Goal: Task Accomplishment & Management: Manage account settings

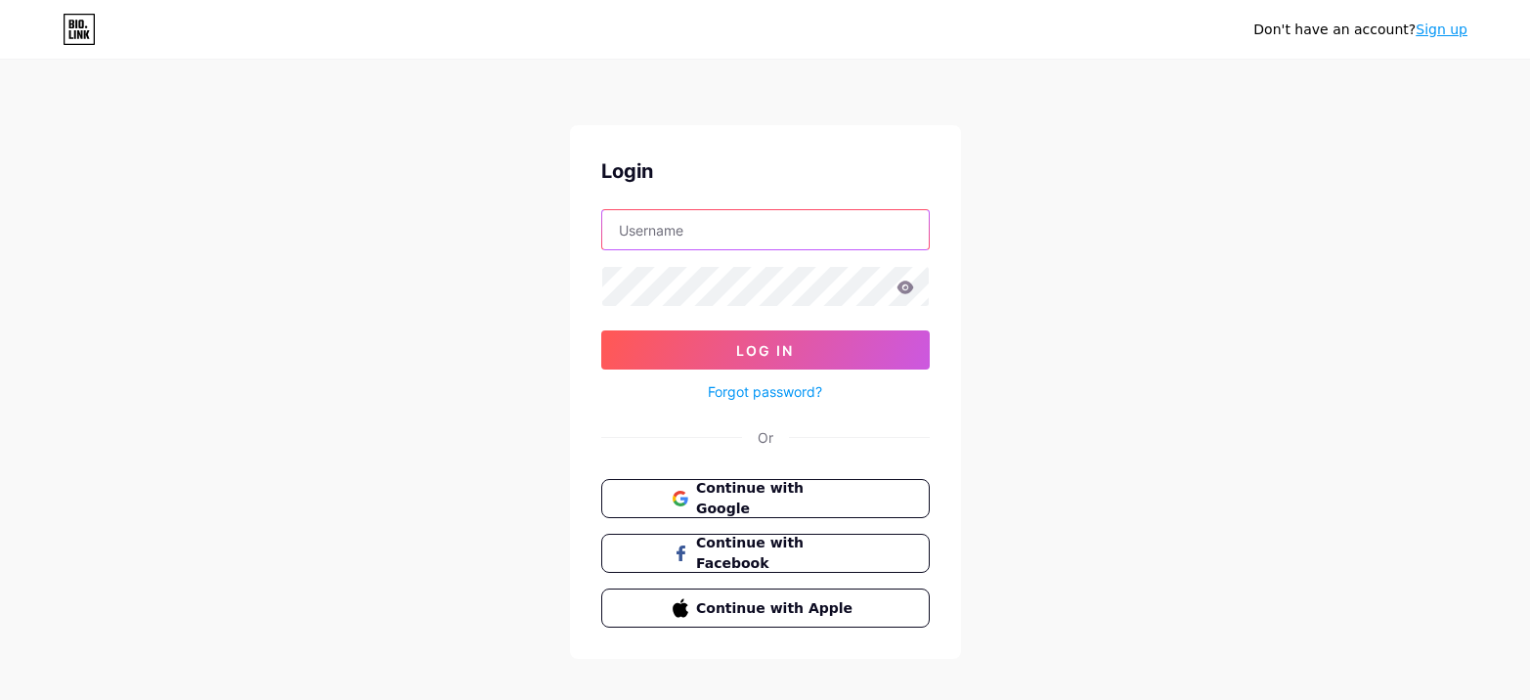
click at [650, 223] on input "text" at bounding box center [765, 229] width 326 height 39
paste input "grea_7777@"
type input "[EMAIL_ADDRESS][DOMAIN_NAME]"
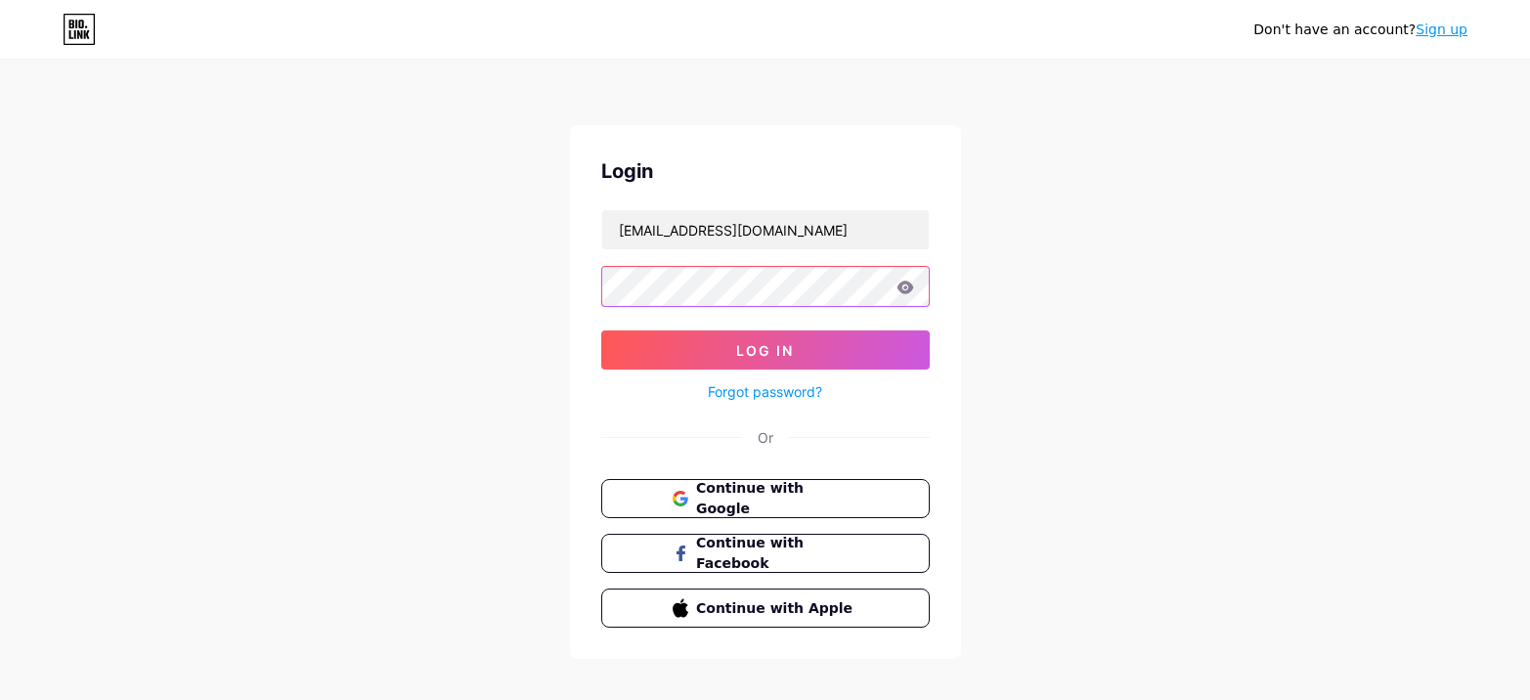
click at [601, 330] on button "Log In" at bounding box center [765, 349] width 328 height 39
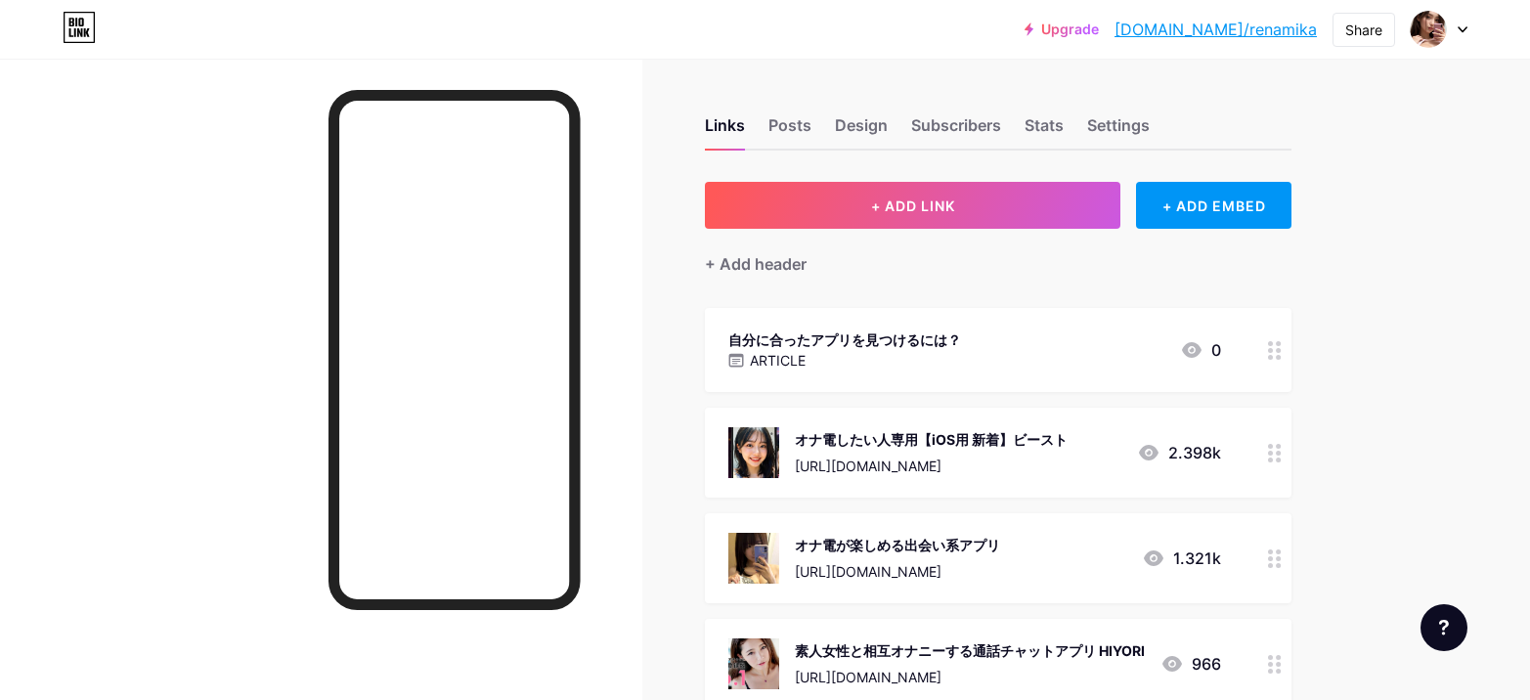
click at [1281, 465] on div at bounding box center [1274, 453] width 33 height 90
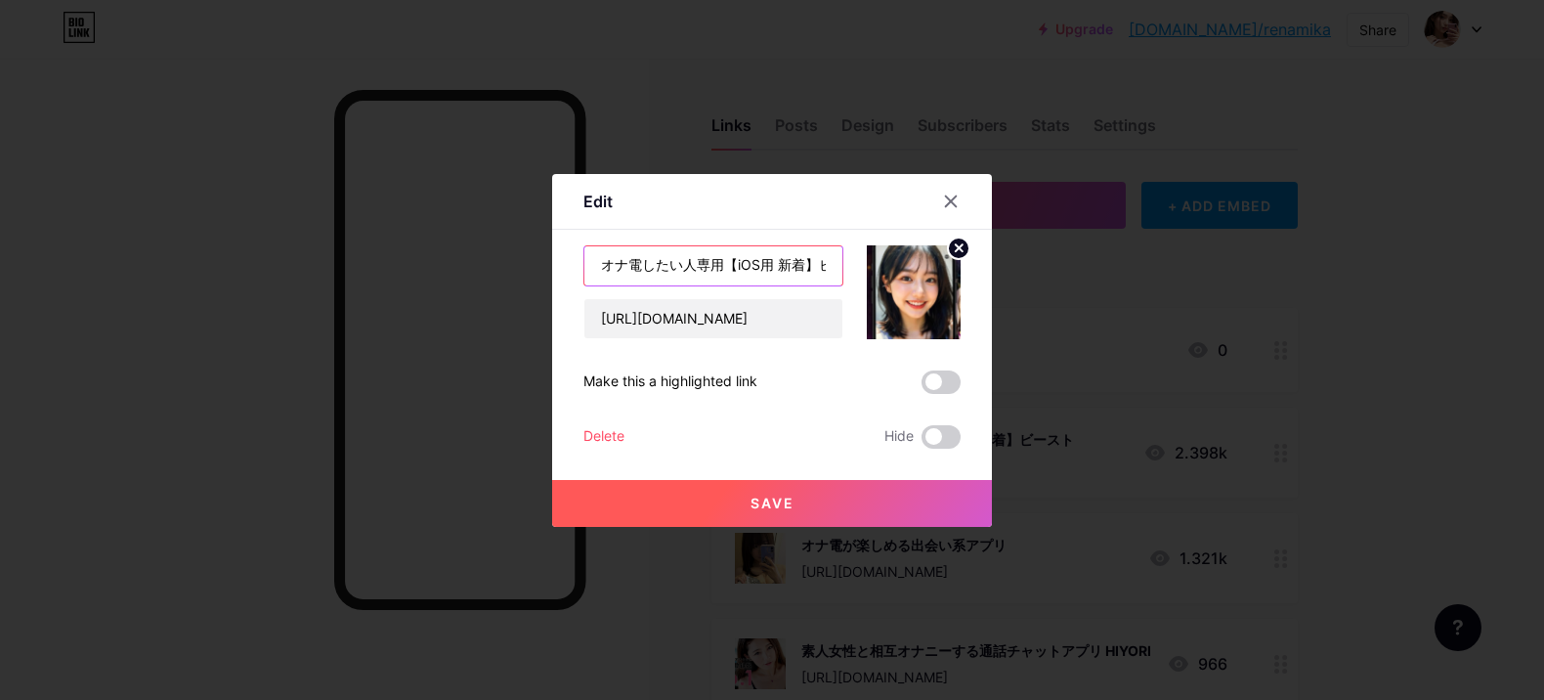
click at [810, 269] on input "オナ電したい人専用【iOS用 新着】ビースト" at bounding box center [713, 265] width 258 height 39
drag, startPoint x: 815, startPoint y: 265, endPoint x: 841, endPoint y: 263, distance: 25.5
click at [841, 263] on input "オナ電したい人専用【iOS用 新着】ビースト" at bounding box center [713, 265] width 258 height 39
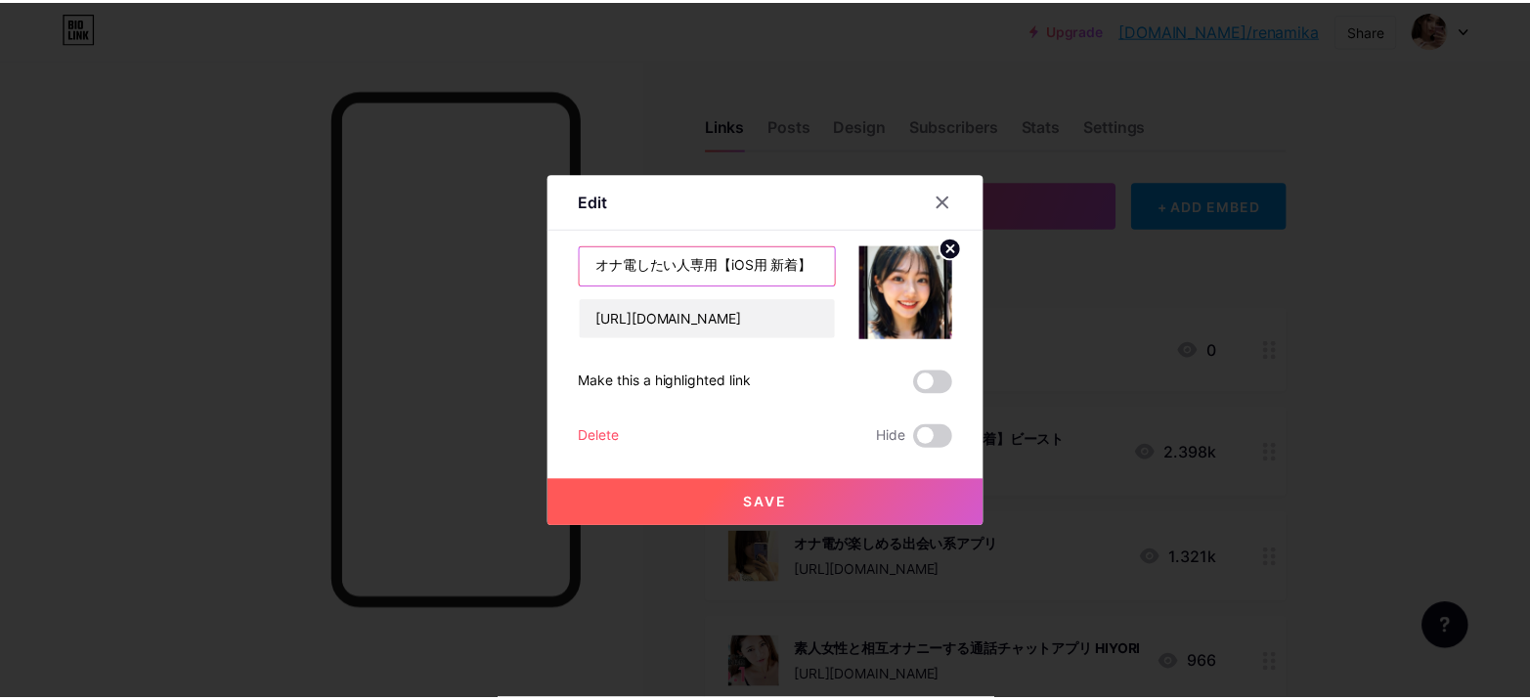
scroll to position [0, 0]
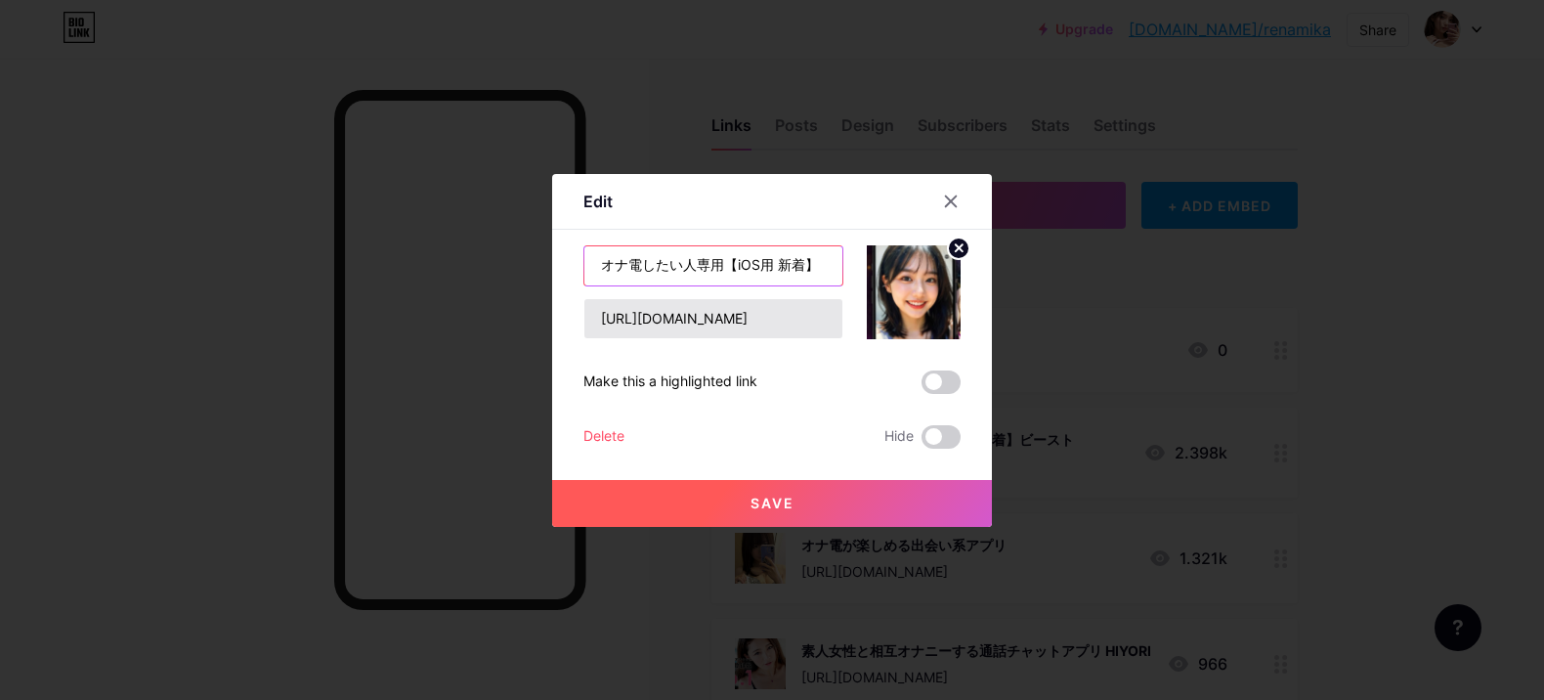
type input "オナ電したい人専用【iOS用 新着】"
click at [816, 321] on input "[URL][DOMAIN_NAME]" at bounding box center [713, 318] width 258 height 39
type input "[URL][DOMAIN_NAME]"
click at [758, 497] on span "Save" at bounding box center [773, 503] width 44 height 17
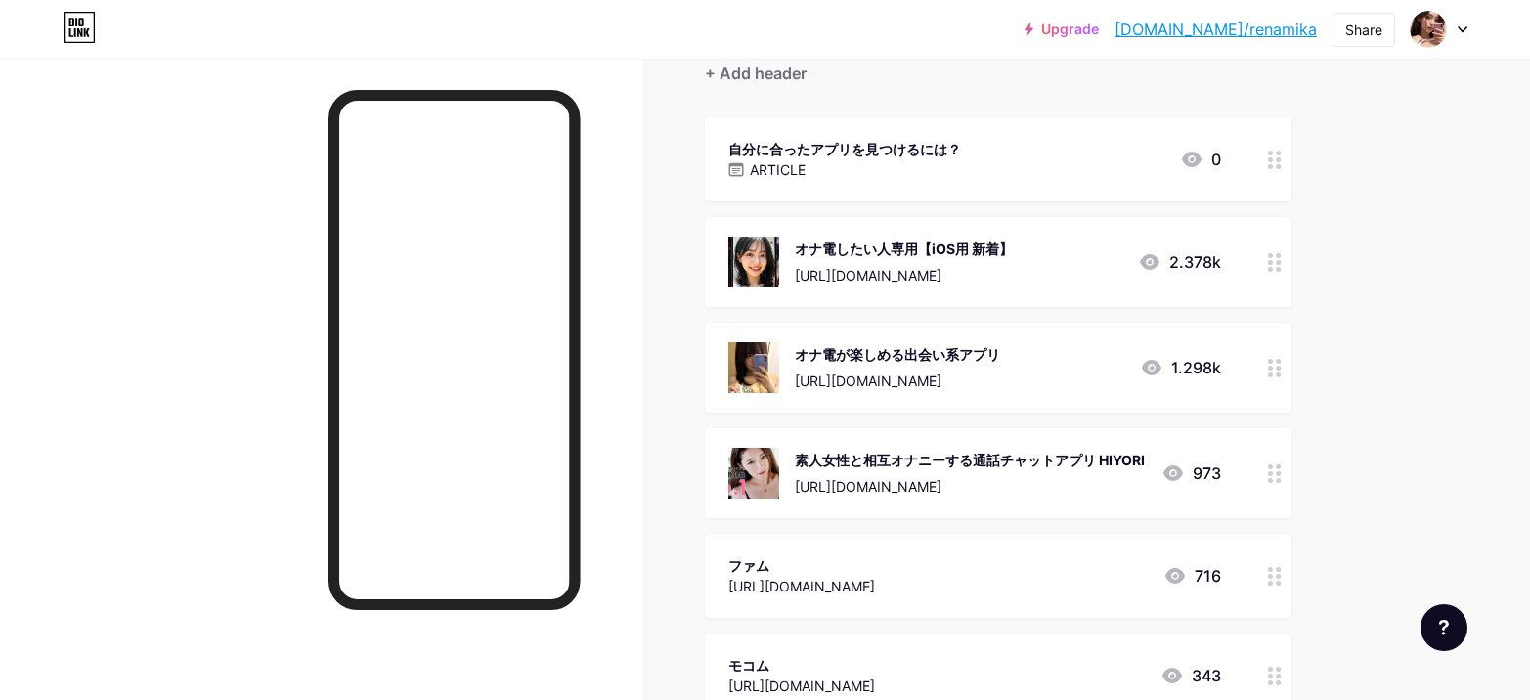
scroll to position [195, 0]
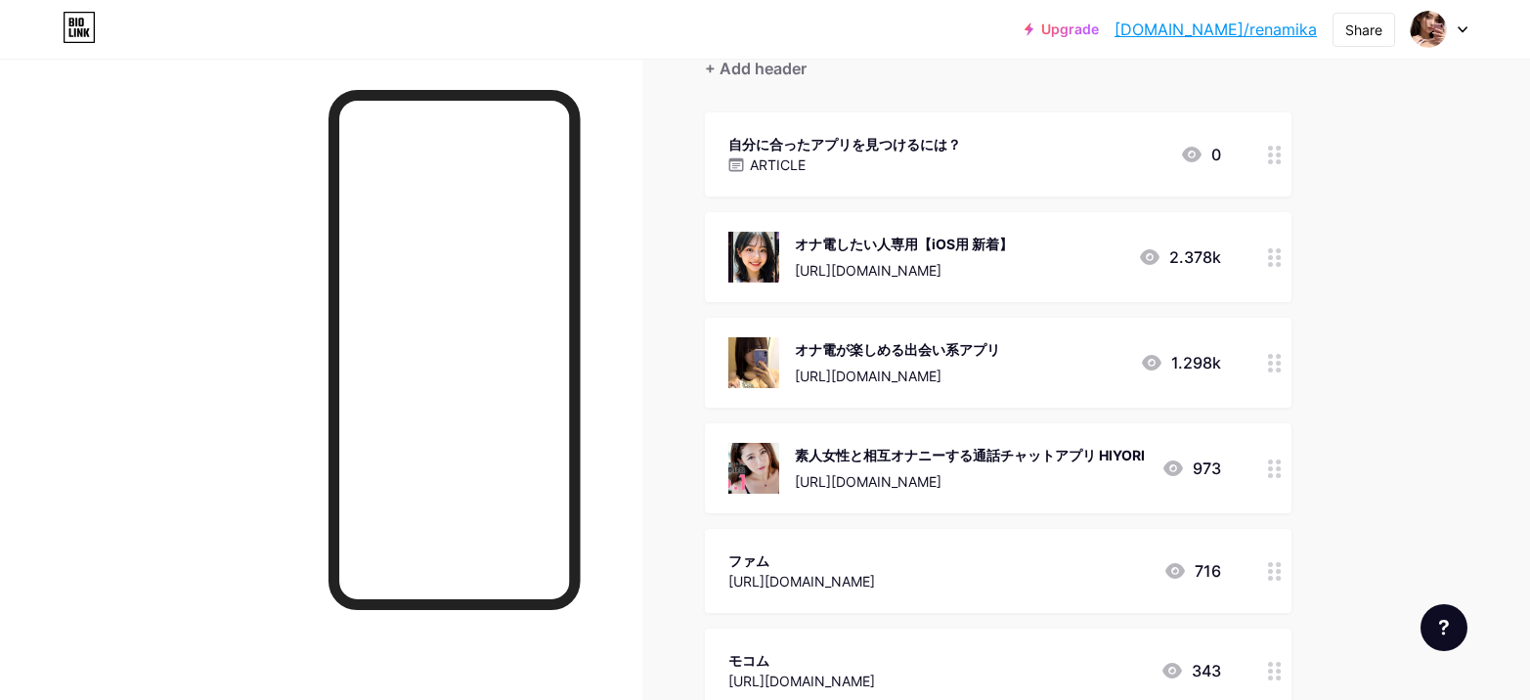
click at [79, 312] on div at bounding box center [321, 409] width 642 height 700
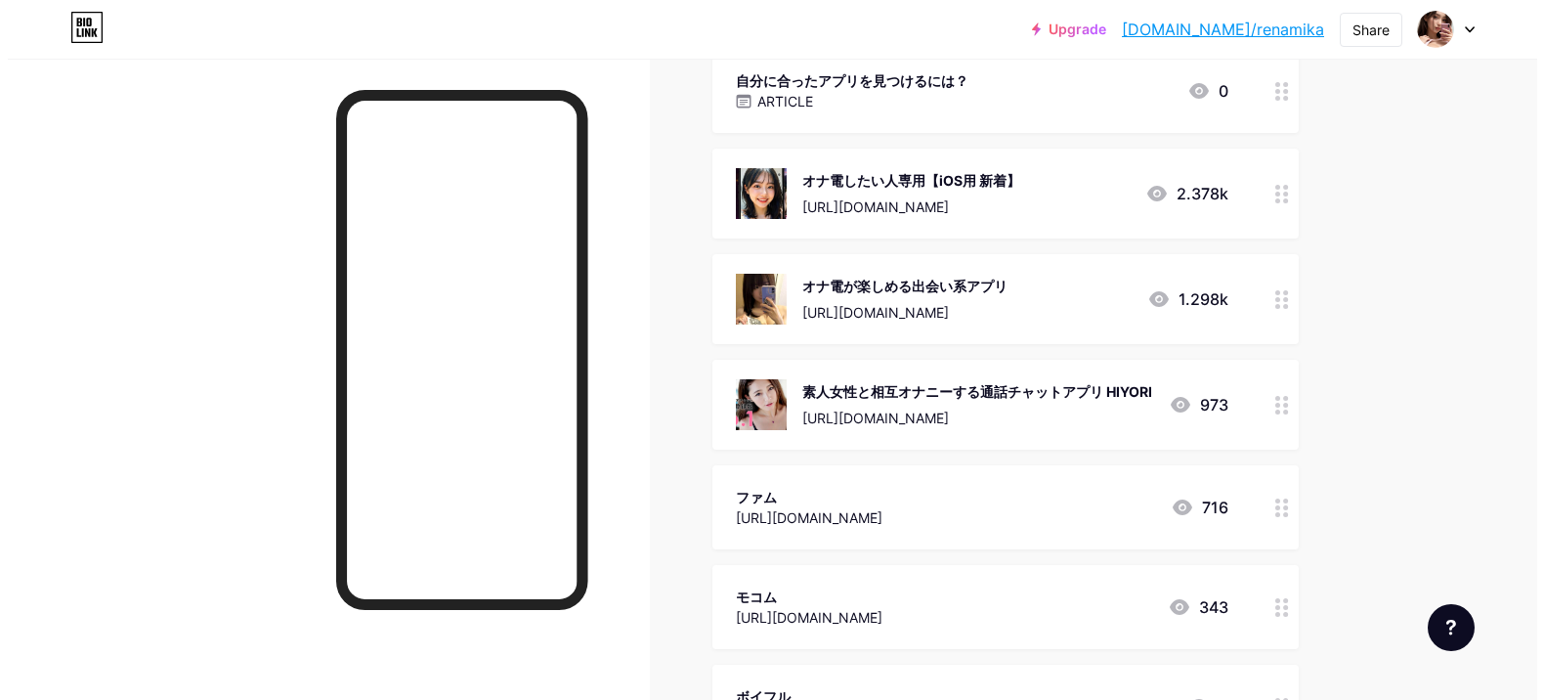
scroll to position [293, 0]
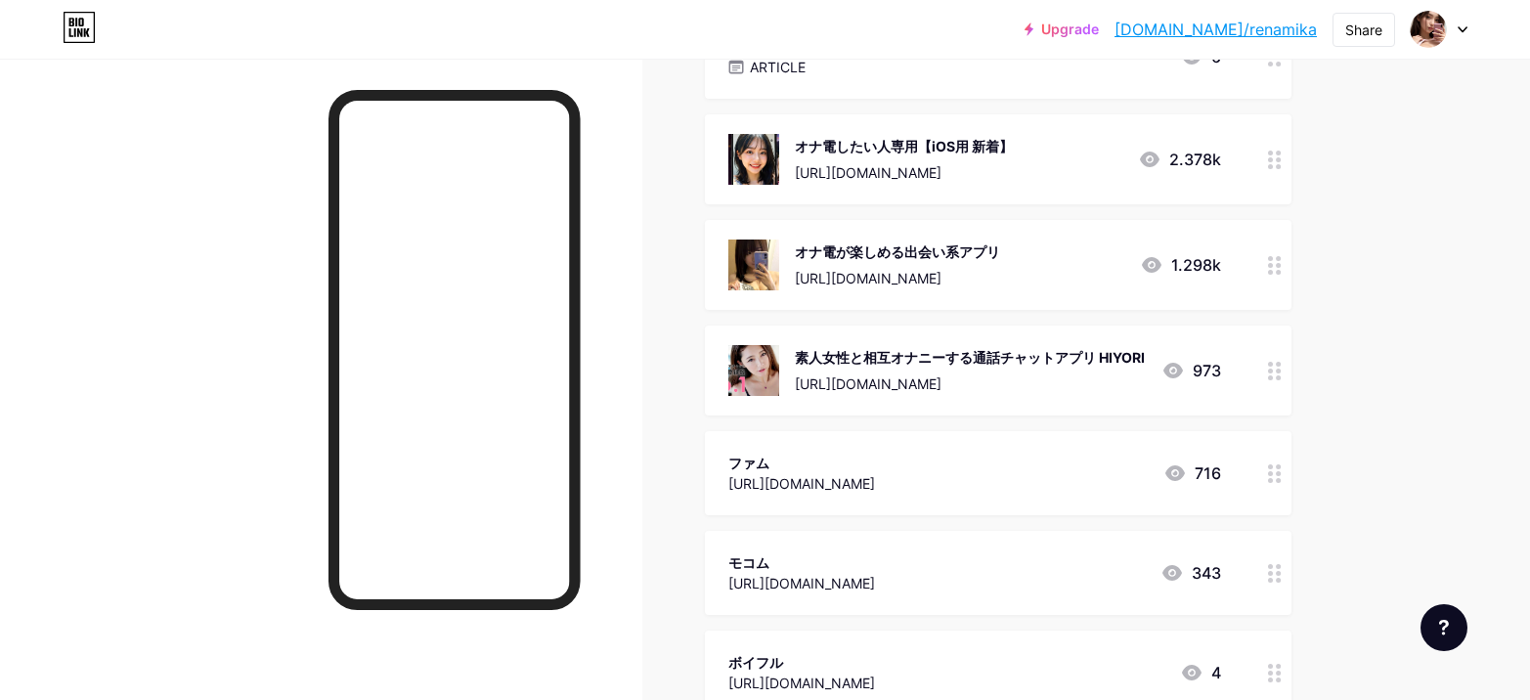
click at [1279, 378] on icon at bounding box center [1275, 371] width 14 height 19
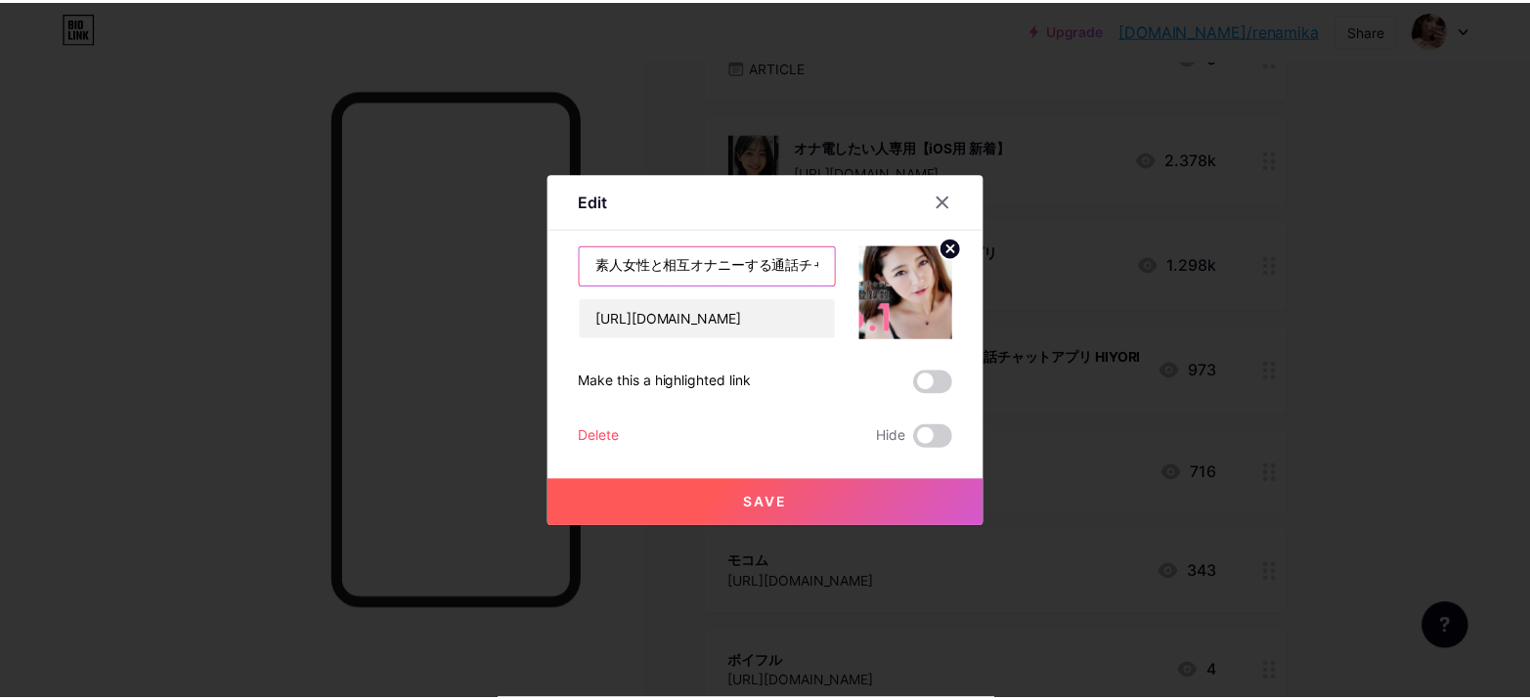
scroll to position [0, 125]
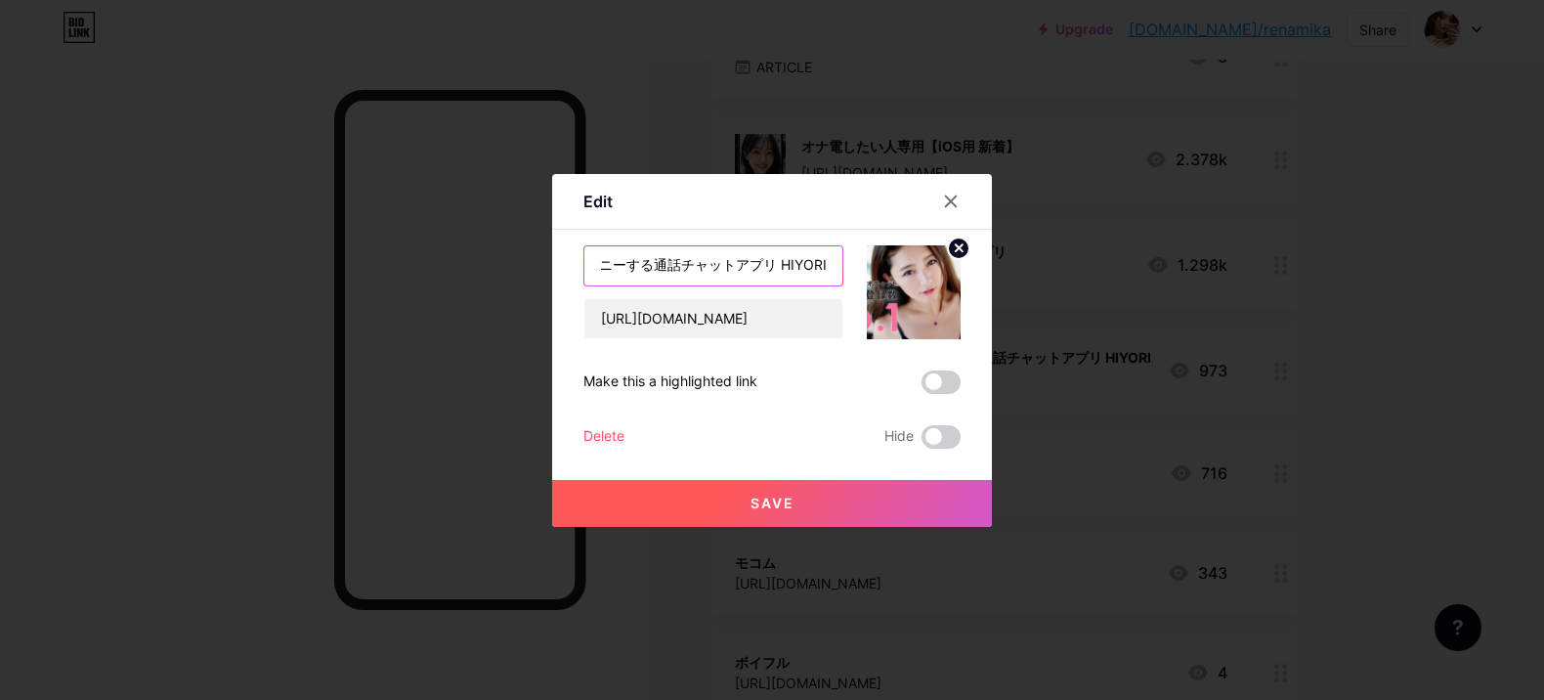
drag, startPoint x: 794, startPoint y: 268, endPoint x: 834, endPoint y: 268, distance: 40.1
click at [834, 268] on input "素人女性と相互オナニーする通話チャットアプリ HIYORI" at bounding box center [713, 265] width 258 height 39
click at [944, 202] on icon at bounding box center [951, 202] width 16 height 16
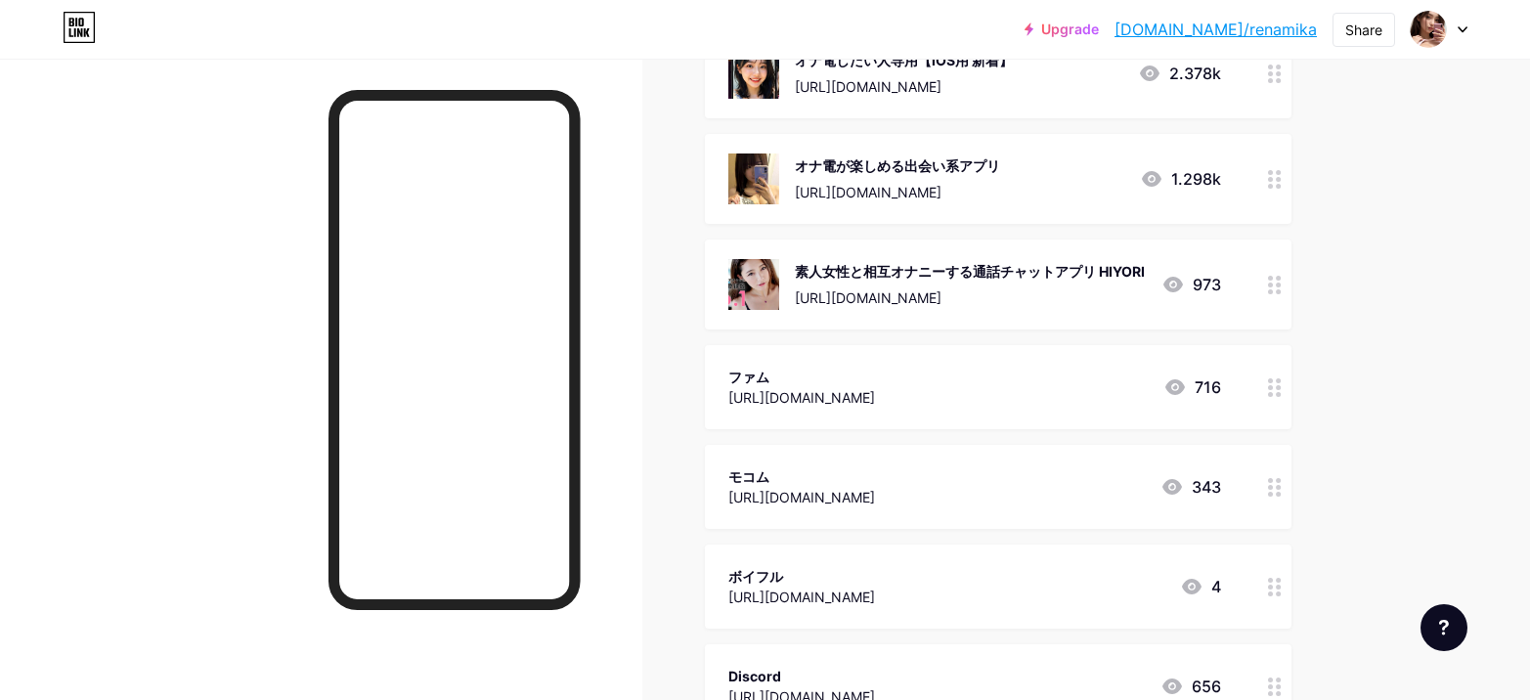
scroll to position [281, 0]
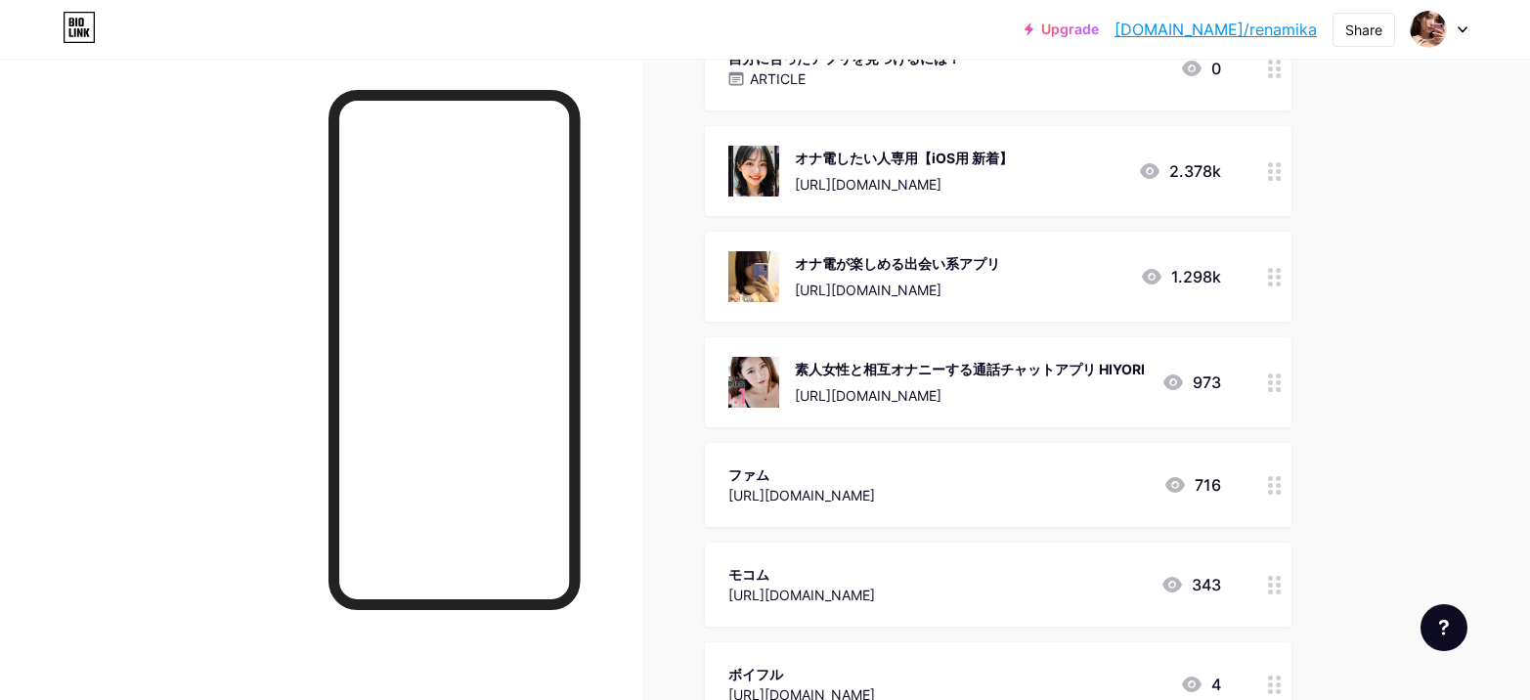
click at [1254, 32] on link "[DOMAIN_NAME]/renamika" at bounding box center [1215, 29] width 202 height 23
